Goal: Communication & Community: Answer question/provide support

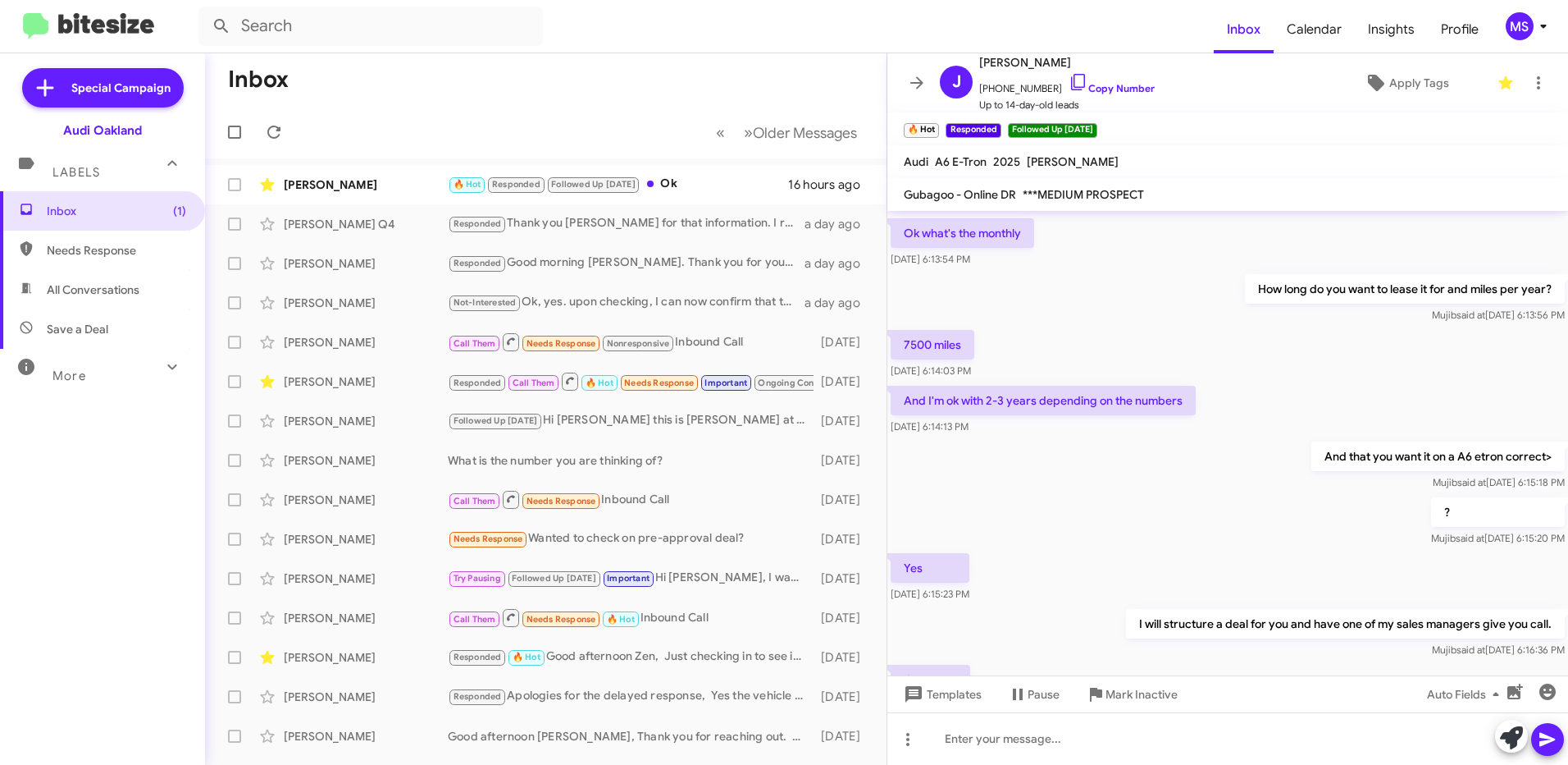
scroll to position [705, 0]
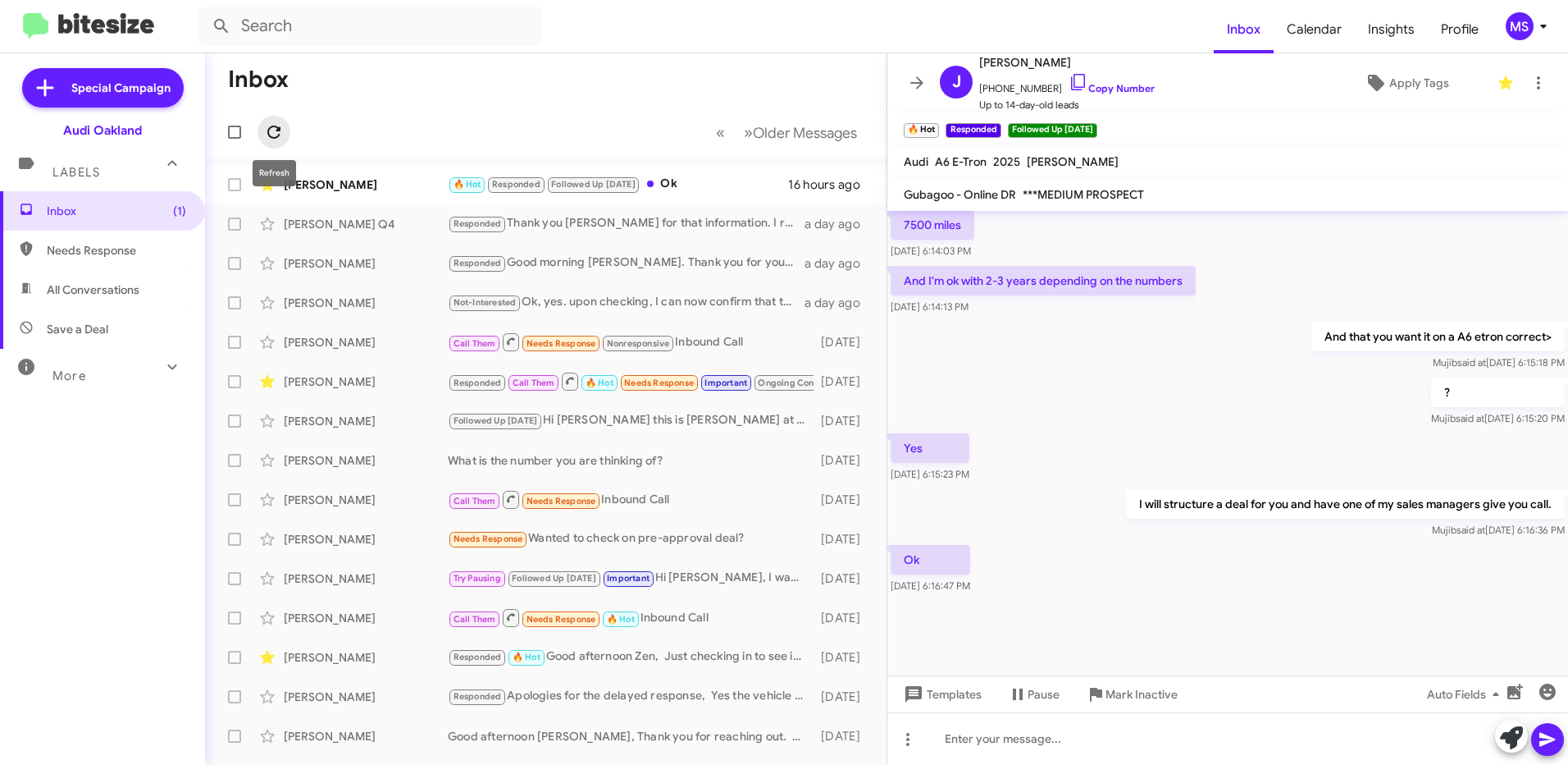
click at [267, 134] on icon at bounding box center [274, 132] width 20 height 20
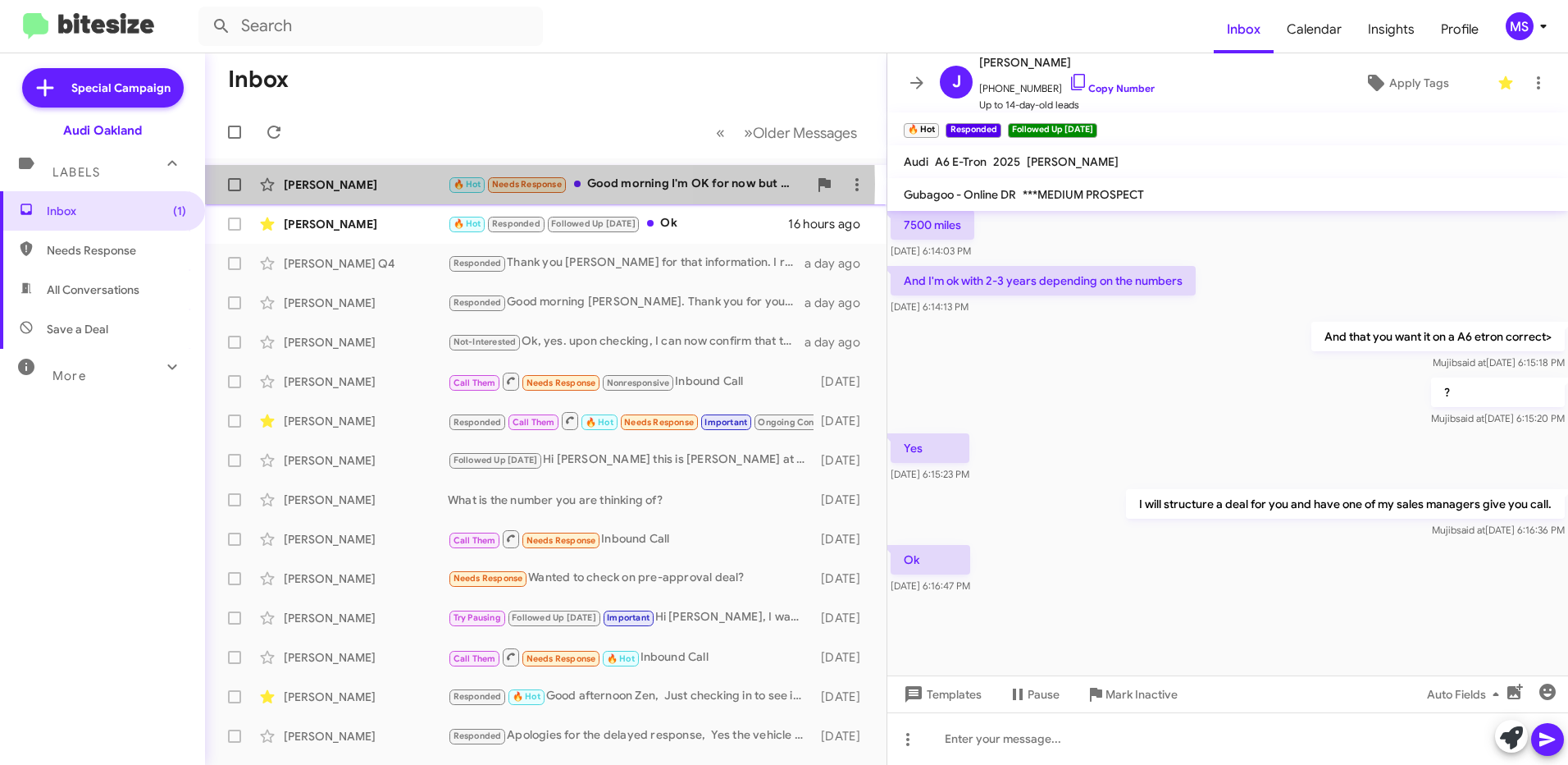
click at [367, 184] on div "[PERSON_NAME]" at bounding box center [365, 184] width 164 height 17
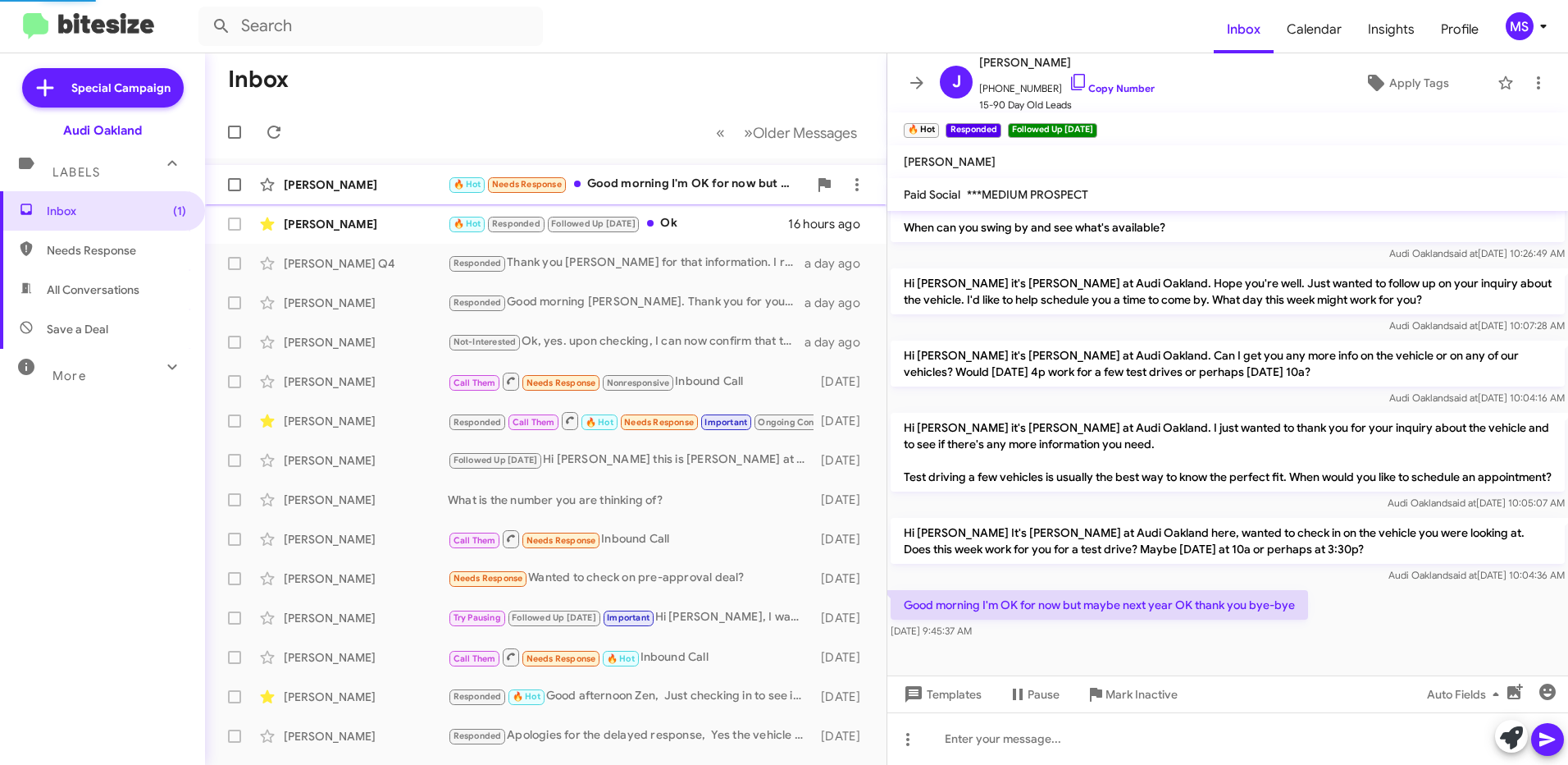
scroll to position [261, 0]
click at [947, 700] on span "Templates" at bounding box center [941, 695] width 81 height 30
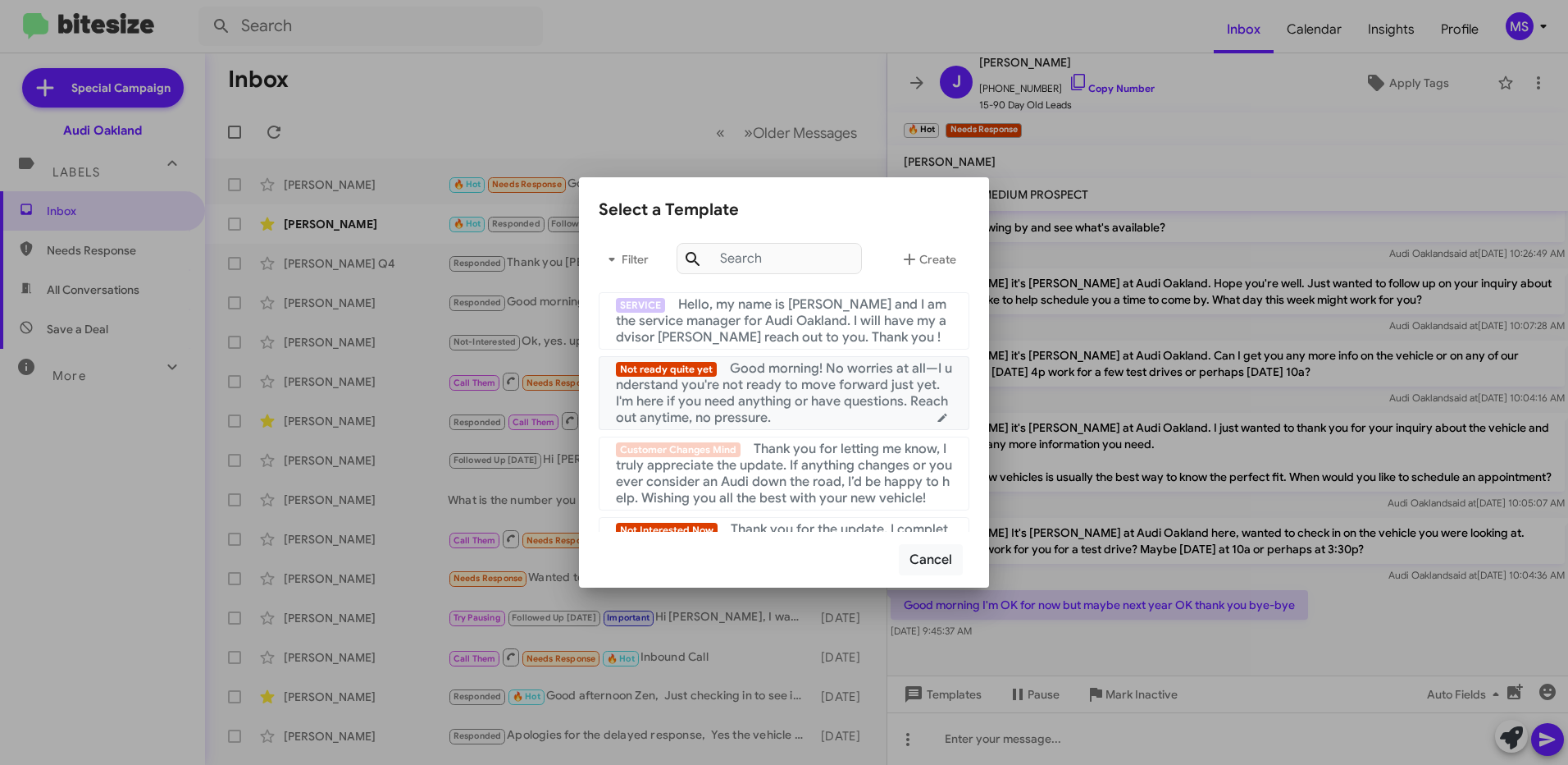
click at [806, 376] on span "Good morning! No worries at all—I understand you're not ready to move forward j…" at bounding box center [784, 393] width 336 height 65
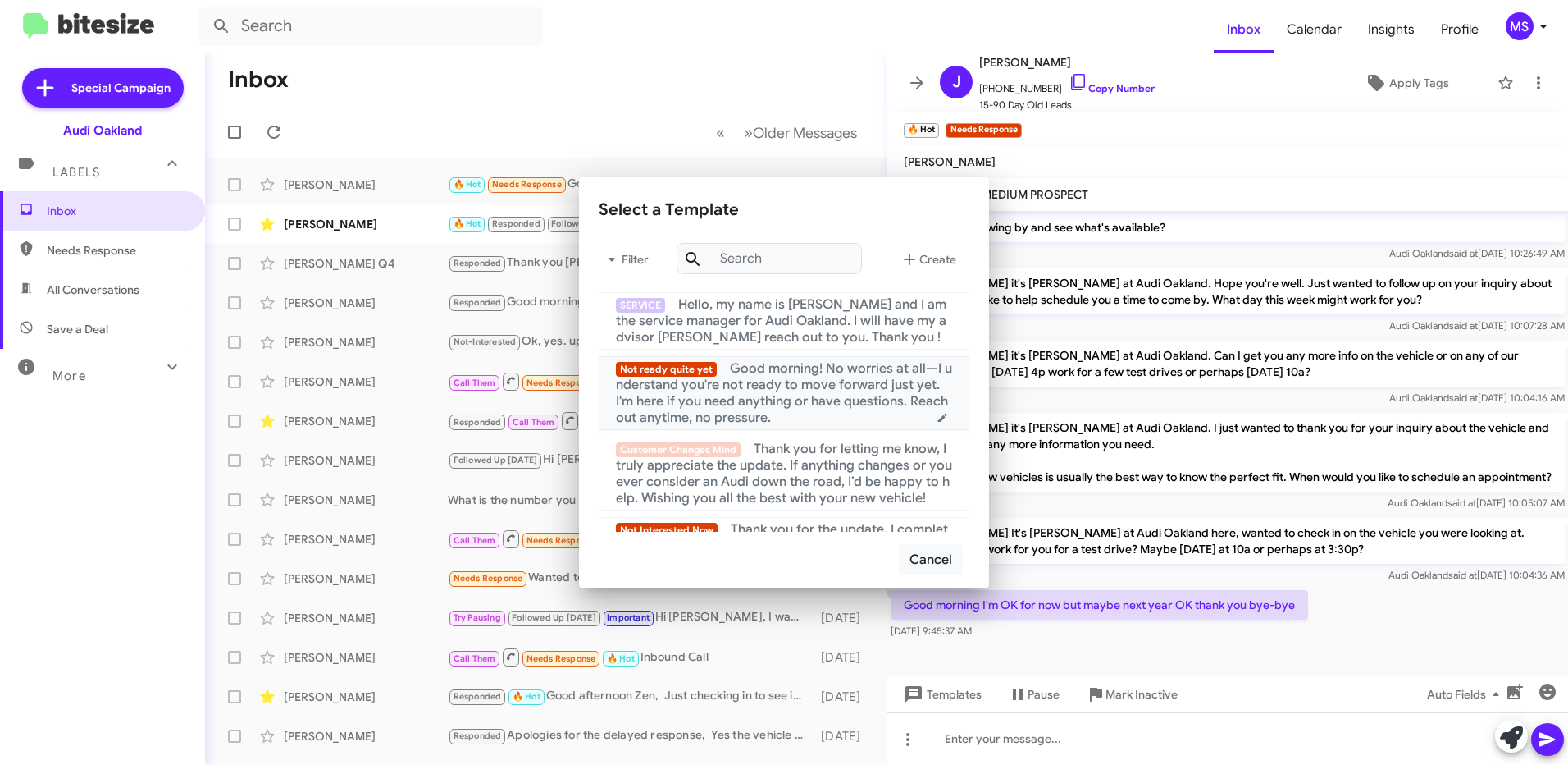
scroll to position [277, 0]
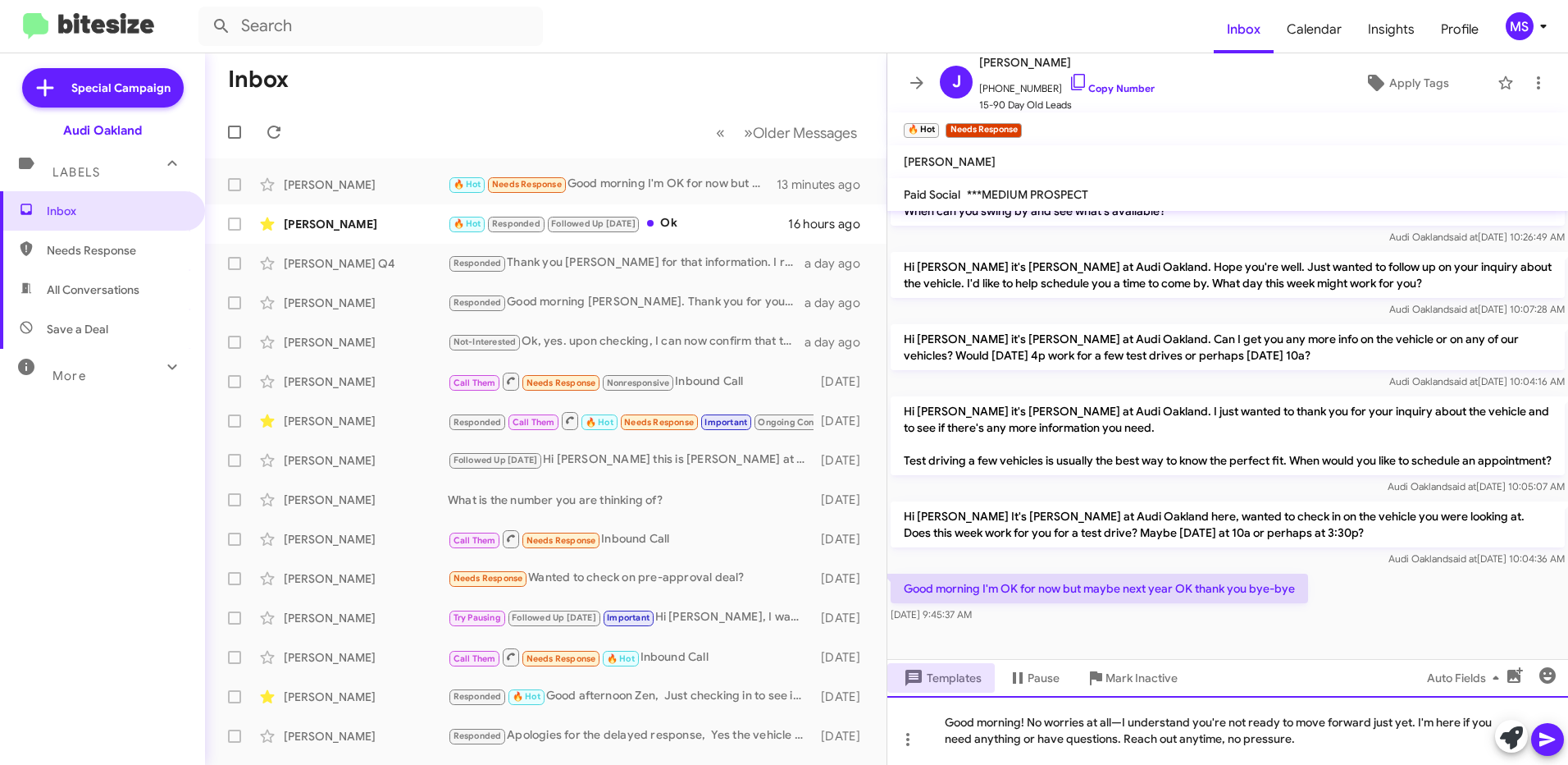
click at [1125, 718] on div "Good morning! No worries at all—I understand you're not ready to move forward j…" at bounding box center [1228, 729] width 681 height 69
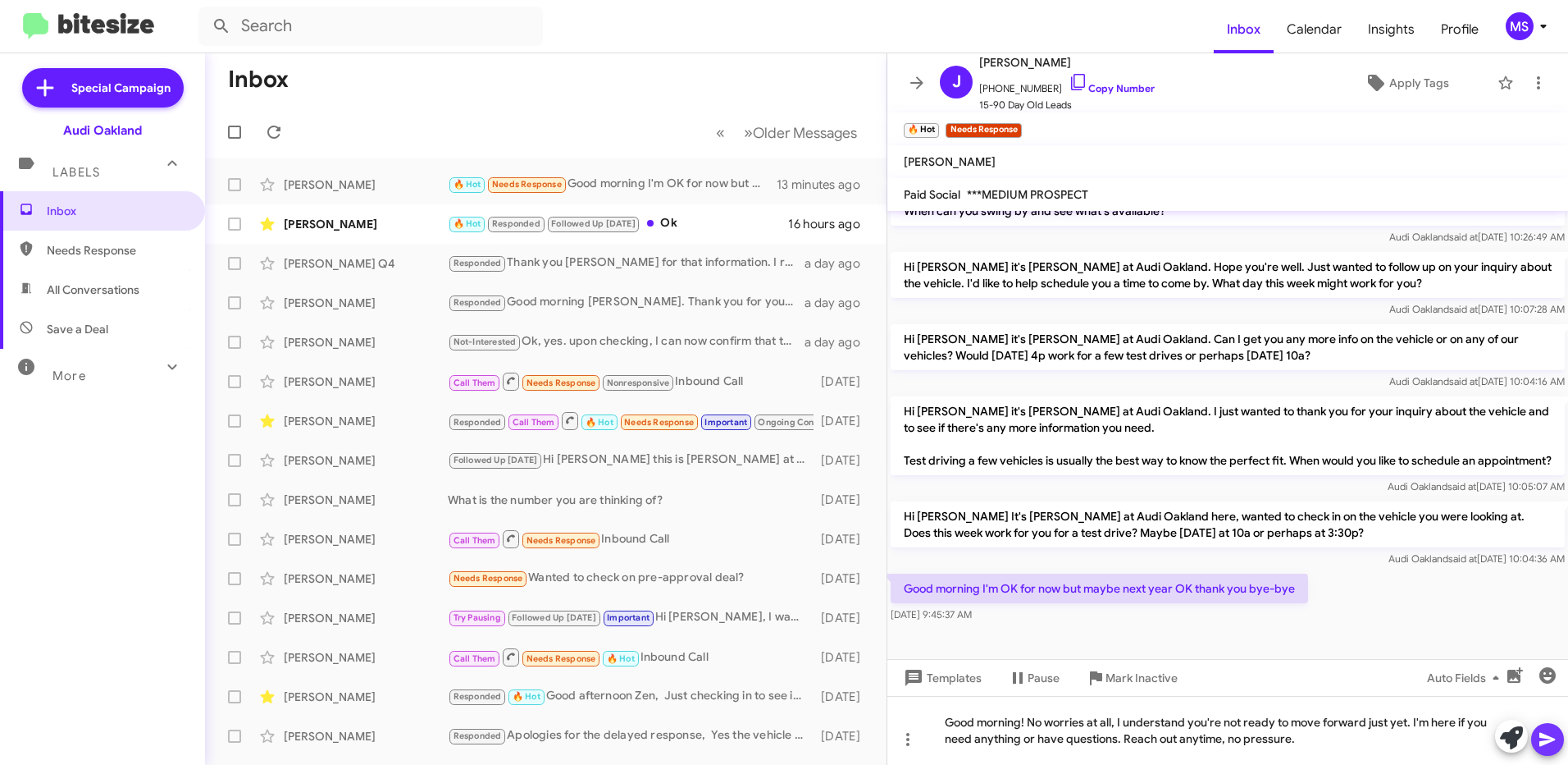
click at [1551, 743] on icon at bounding box center [1548, 739] width 20 height 20
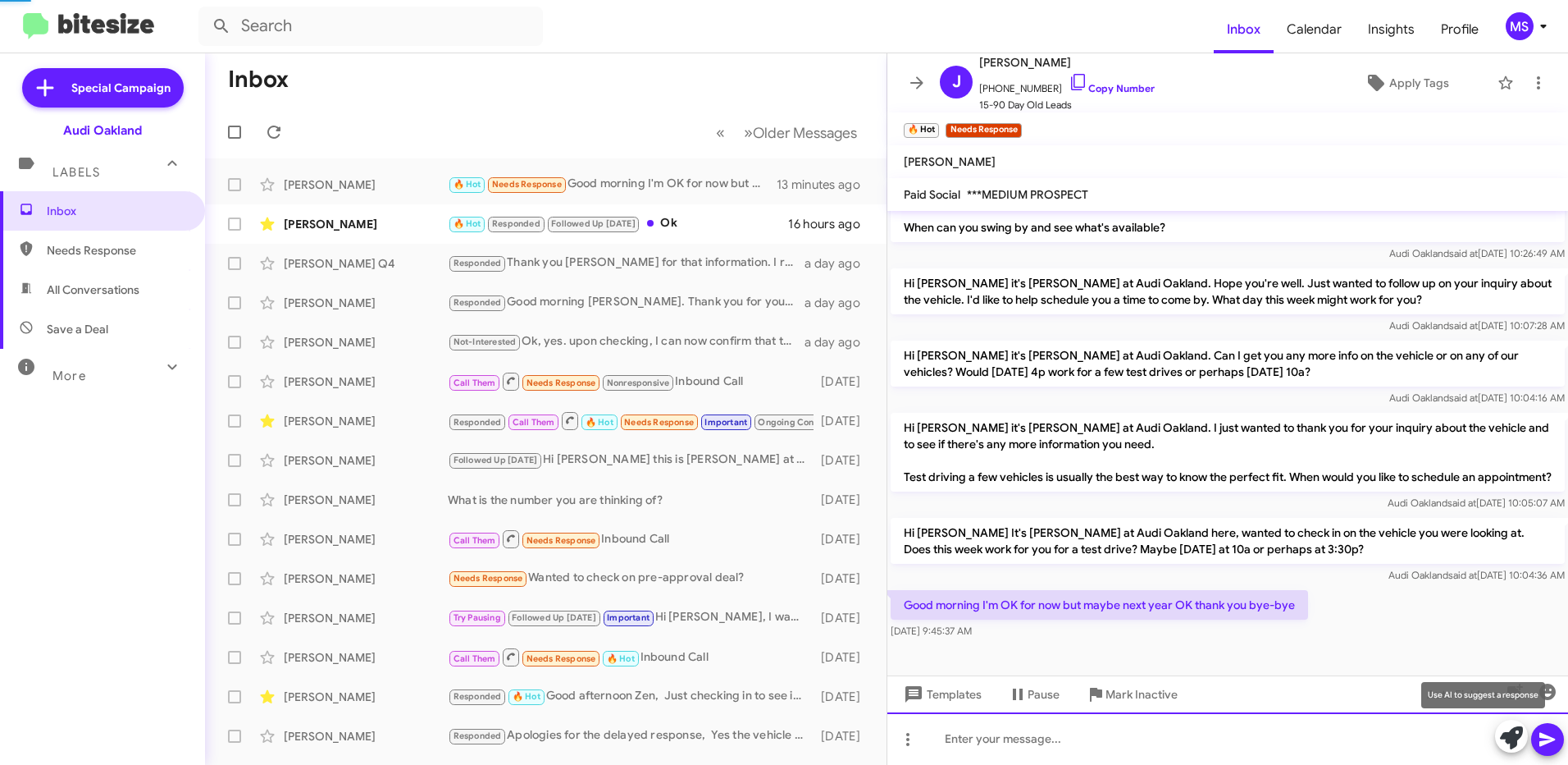
scroll to position [0, 0]
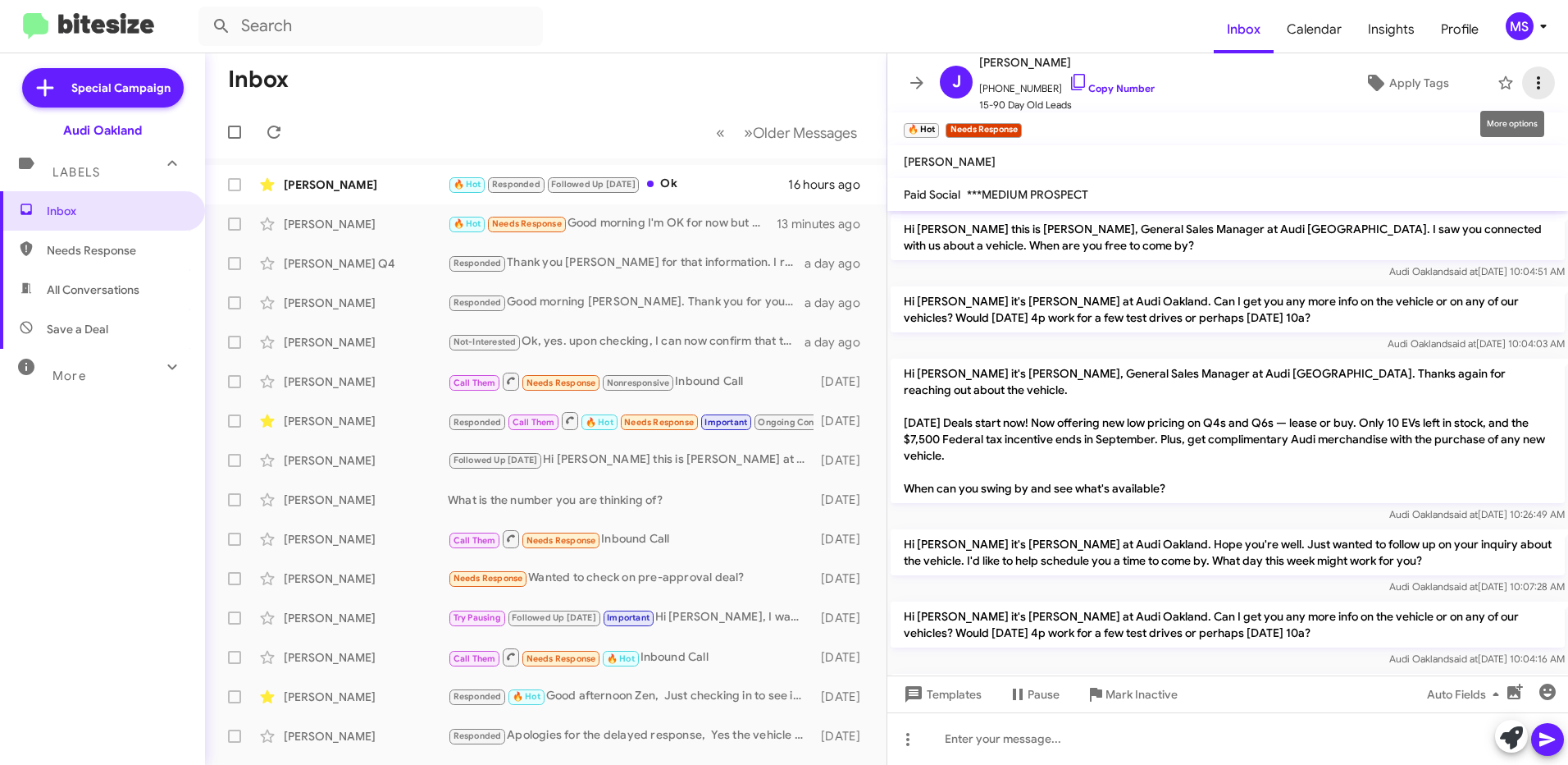
click at [1533, 79] on icon at bounding box center [1539, 83] width 20 height 20
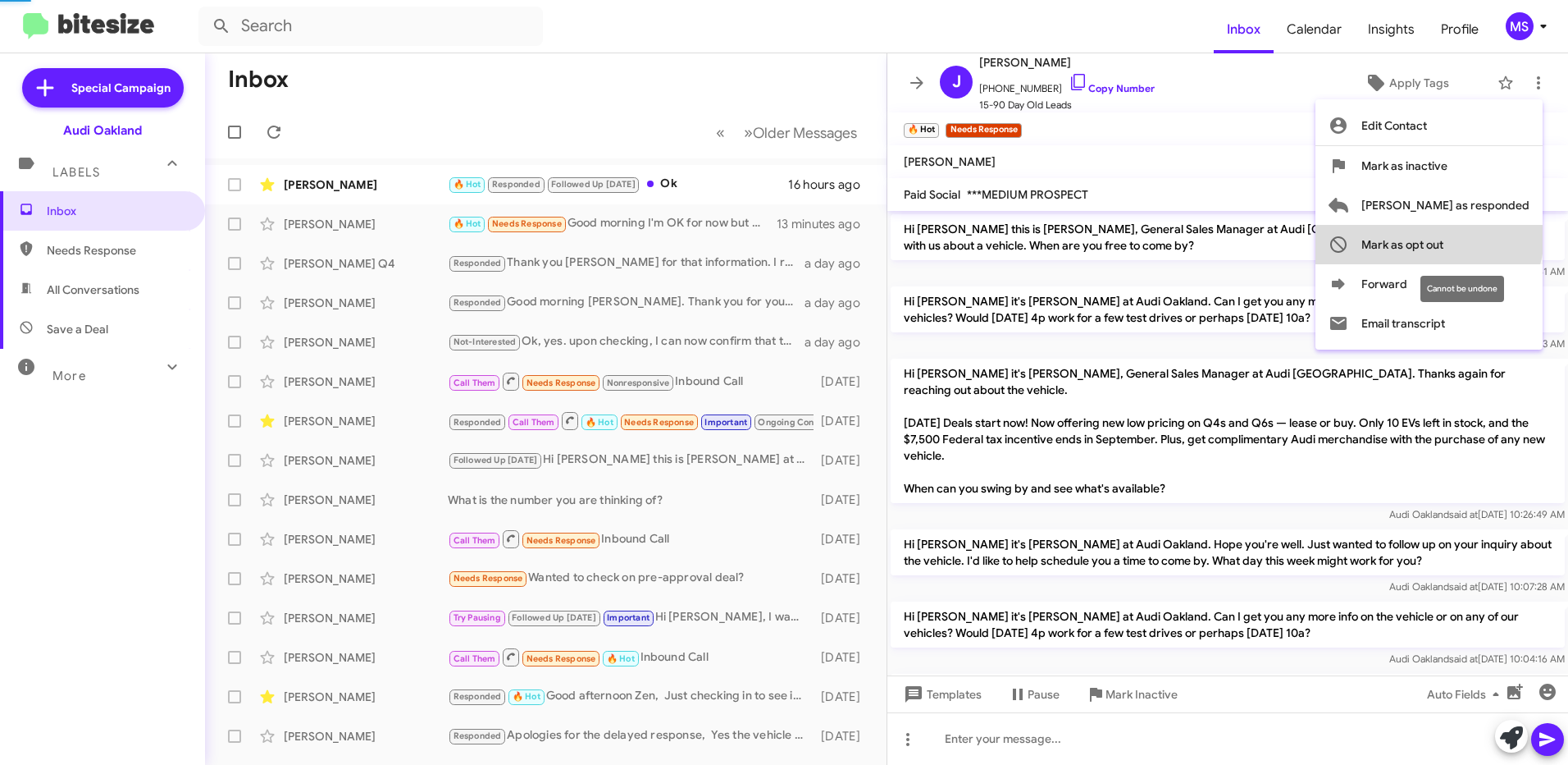
click at [1443, 235] on span "Mark as opt out" at bounding box center [1402, 245] width 82 height 40
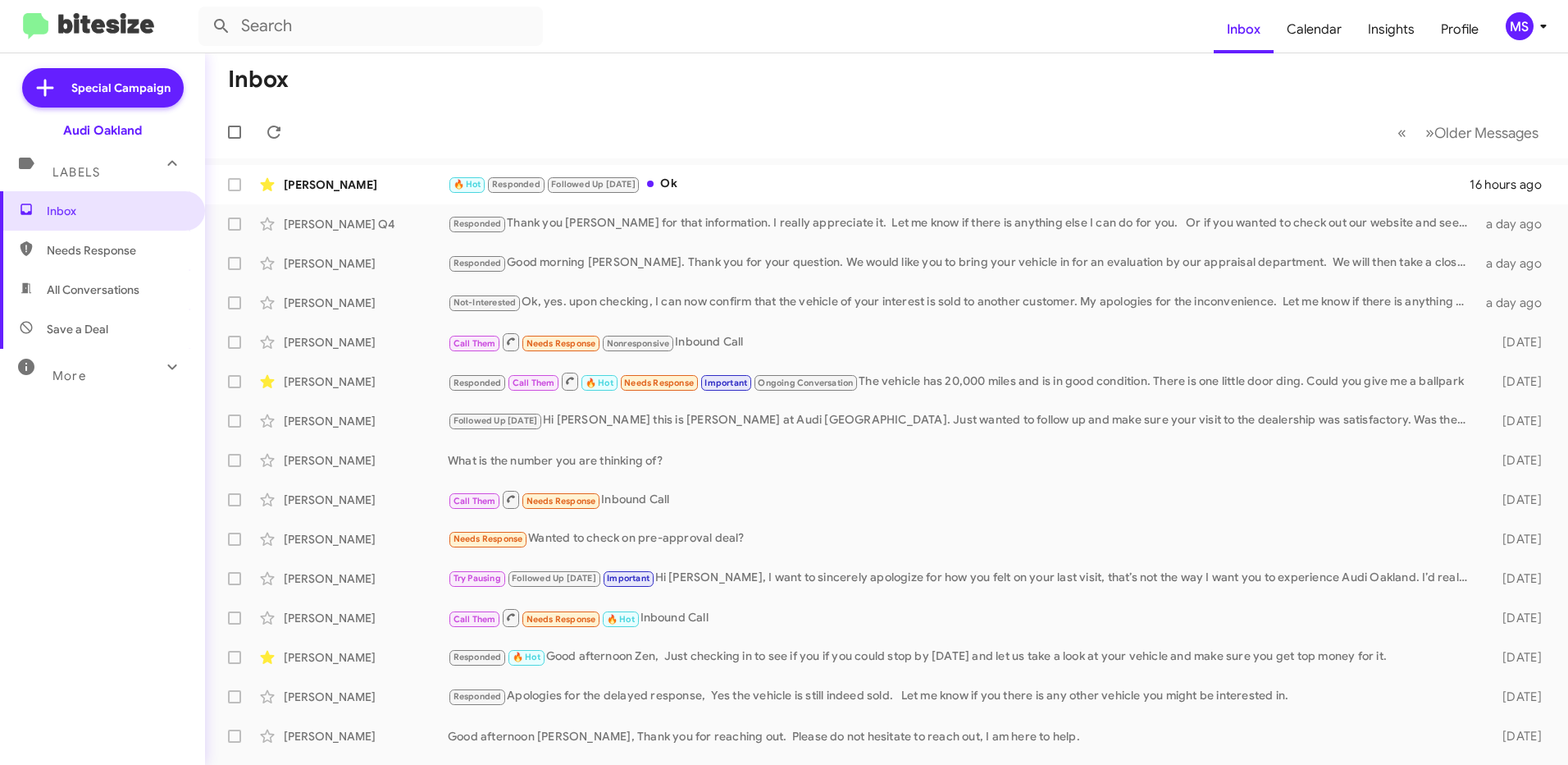
click at [422, 159] on mat-action-list "[PERSON_NAME] 🔥 Hot Responded Followed Up [DATE] Ok 16 hours ago [PERSON_NAME] …" at bounding box center [886, 536] width 1363 height 755
click at [416, 177] on div "[PERSON_NAME]" at bounding box center [365, 184] width 164 height 17
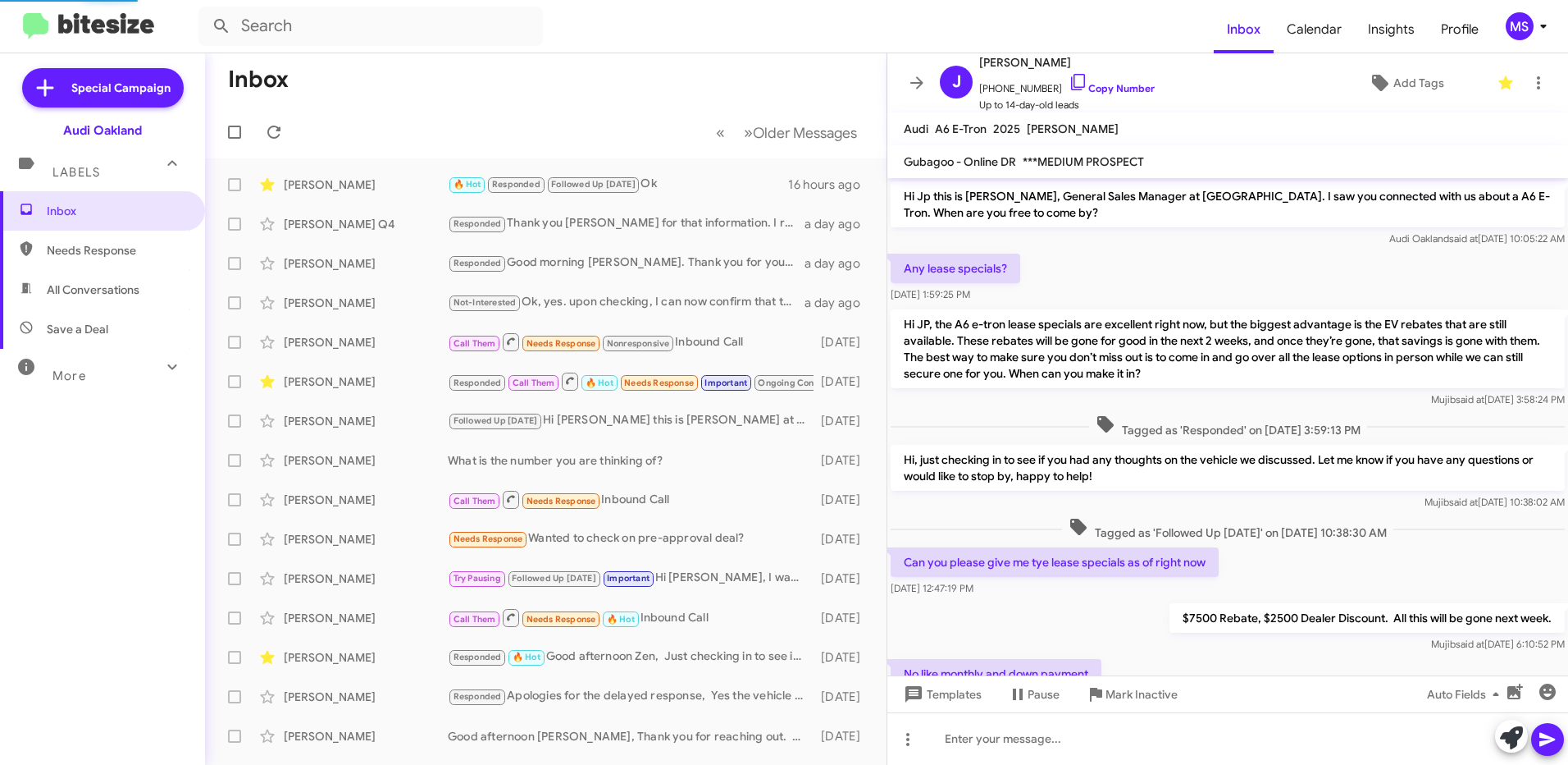
scroll to position [672, 0]
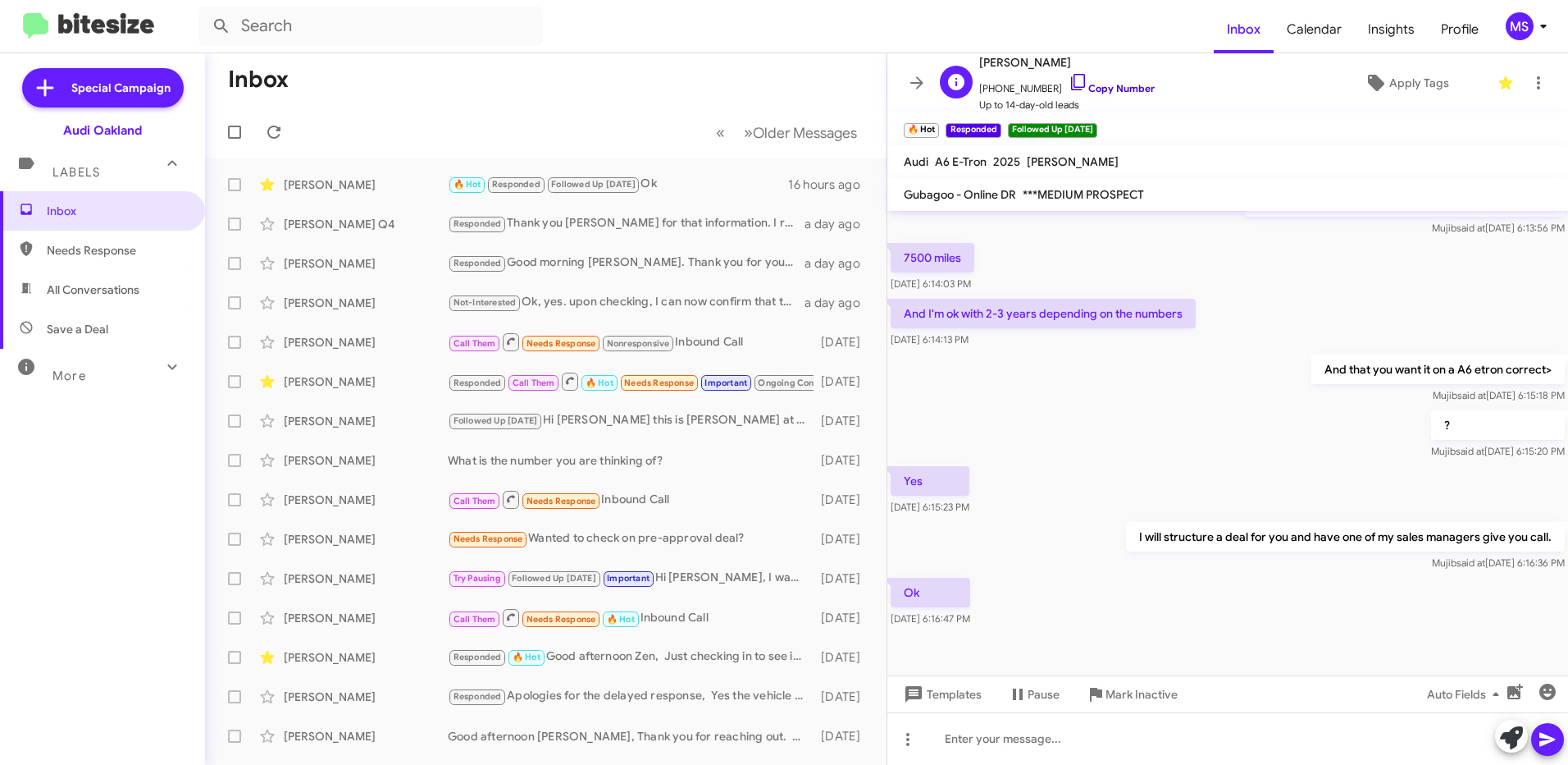
click at [1116, 82] on link "Copy Number" at bounding box center [1112, 88] width 86 height 12
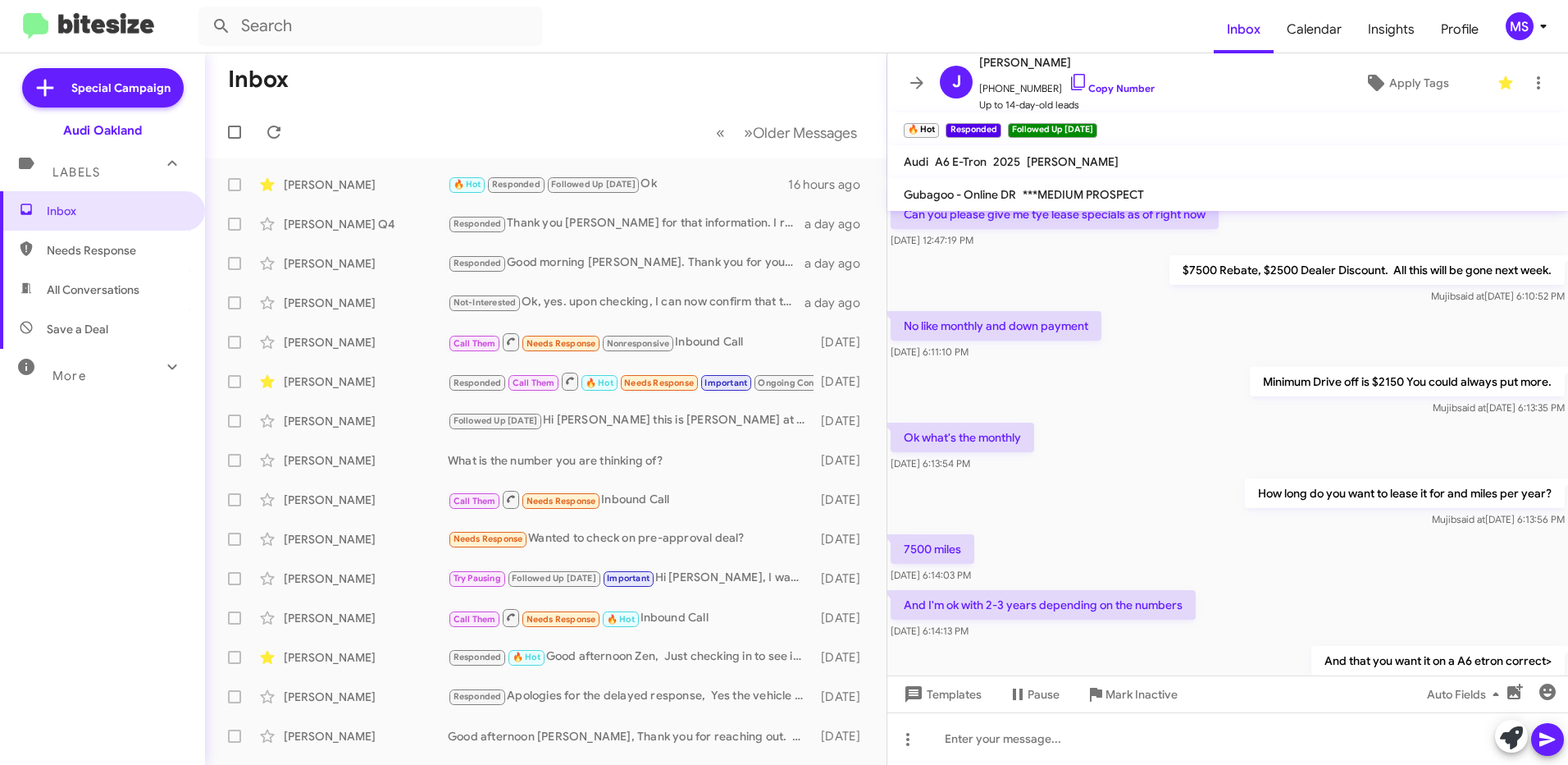
scroll to position [179, 0]
